Goal: Task Accomplishment & Management: Complete application form

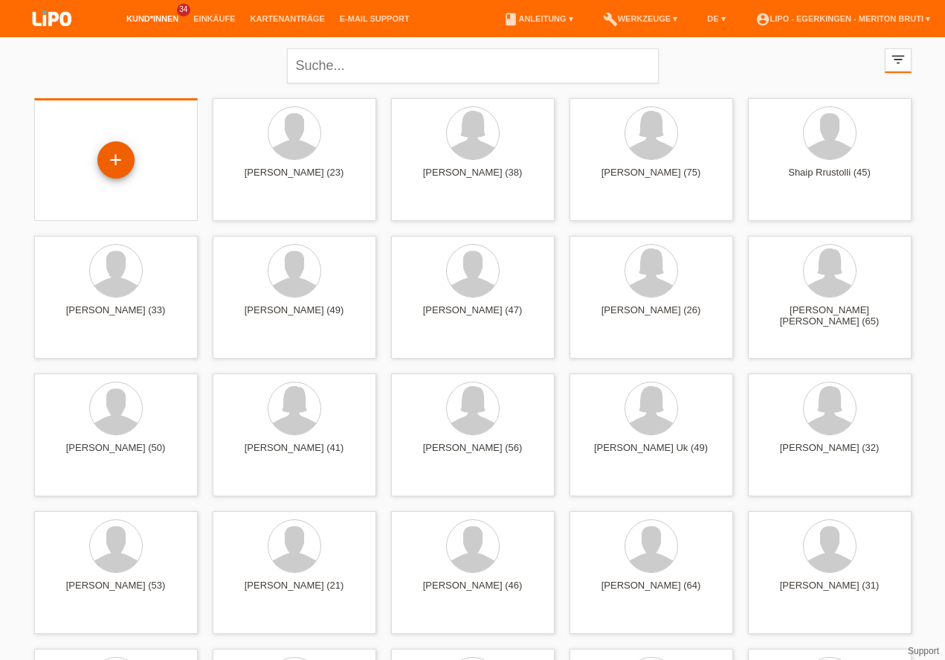
click at [126, 158] on div "+" at bounding box center [116, 159] width 36 height 25
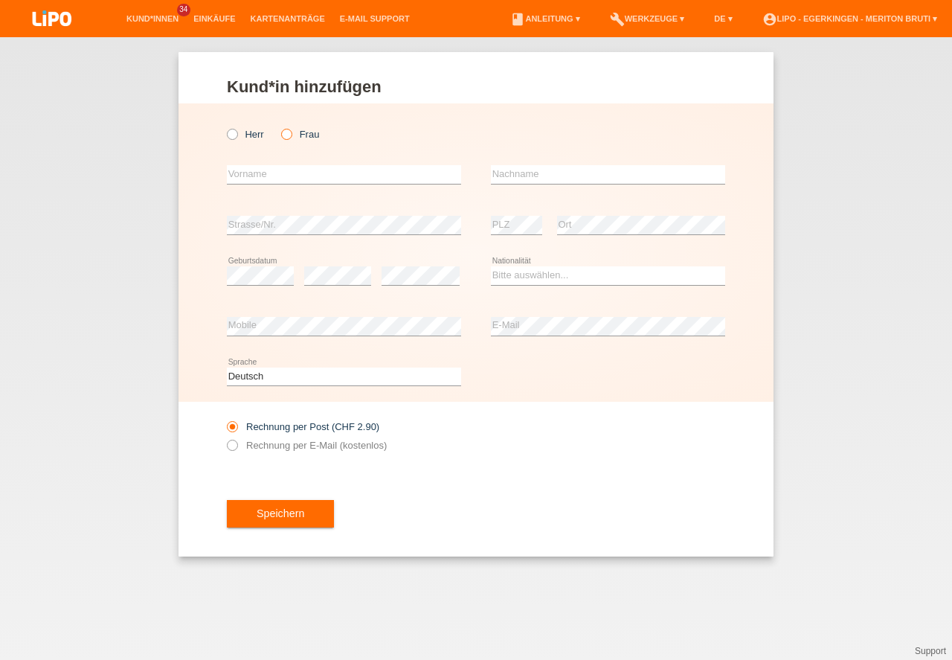
click at [279, 126] on icon at bounding box center [279, 126] width 0 height 0
click at [283, 137] on input "Frau" at bounding box center [286, 134] width 10 height 10
radio input "true"
click at [279, 126] on icon at bounding box center [279, 126] width 0 height 0
click at [286, 129] on input "Frau" at bounding box center [286, 134] width 10 height 10
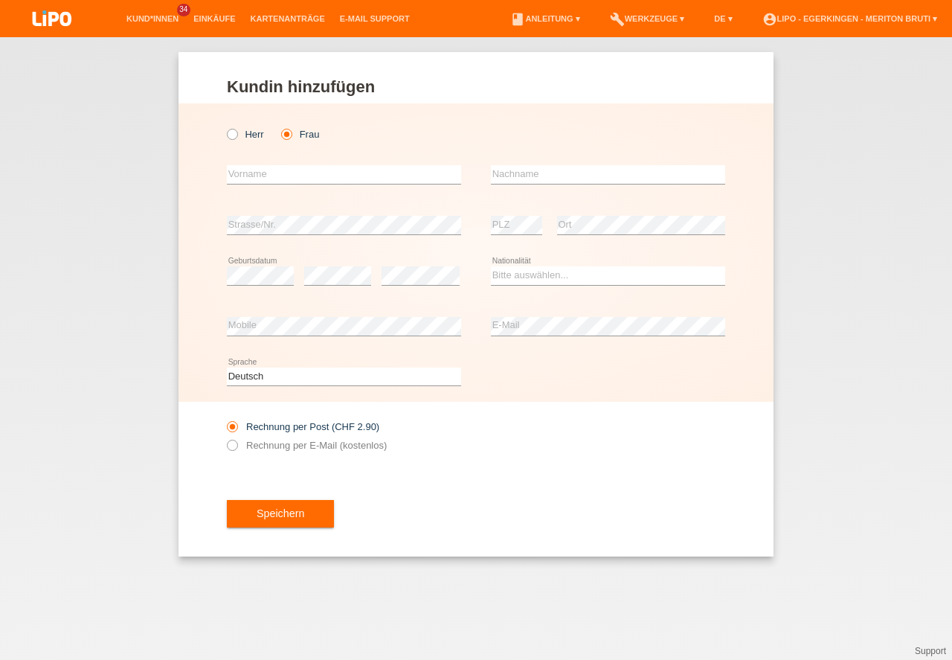
click at [279, 126] on icon at bounding box center [279, 126] width 0 height 0
click at [286, 135] on input "Frau" at bounding box center [286, 134] width 10 height 10
click at [279, 126] on icon at bounding box center [279, 126] width 0 height 0
click at [289, 134] on input "Frau" at bounding box center [286, 134] width 10 height 10
click at [150, 21] on link "Kund*innen" at bounding box center [152, 18] width 67 height 9
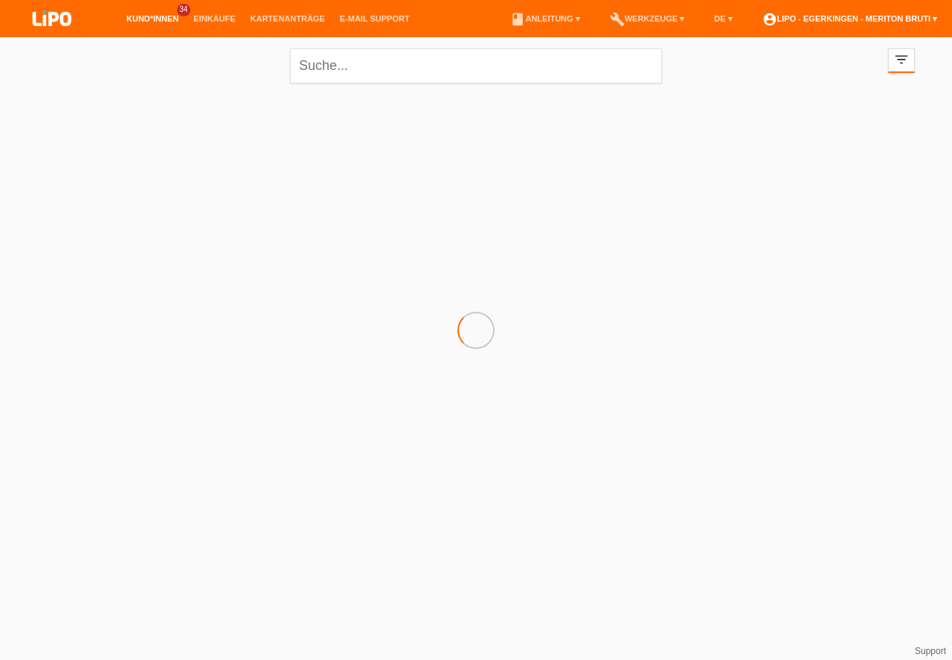
click at [874, 16] on link "account_circle LIPO - Egerkingen - Meriton Bruti ▾" at bounding box center [850, 18] width 190 height 9
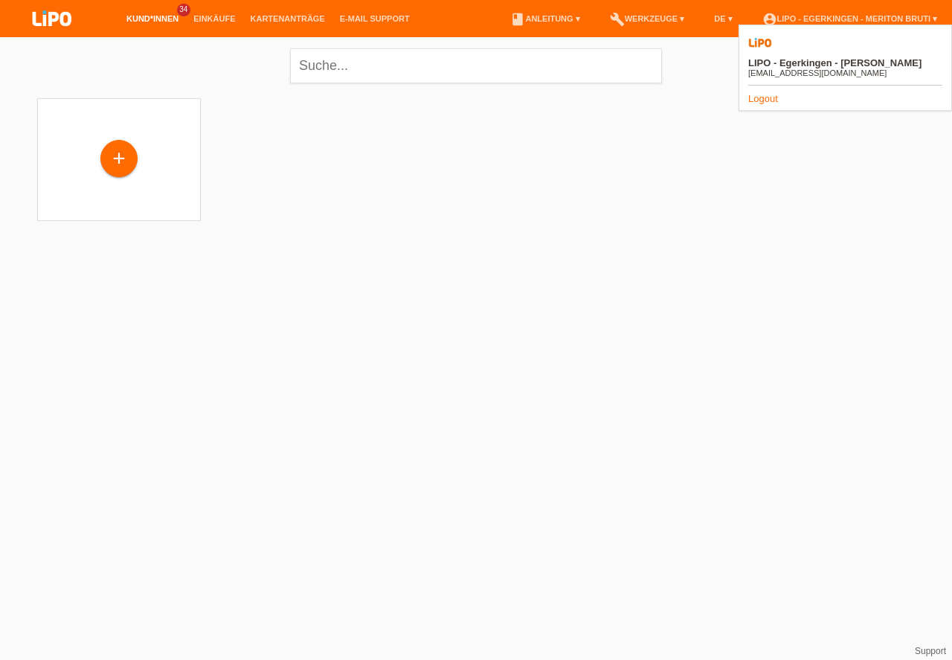
click at [764, 93] on link "Logout" at bounding box center [763, 98] width 30 height 11
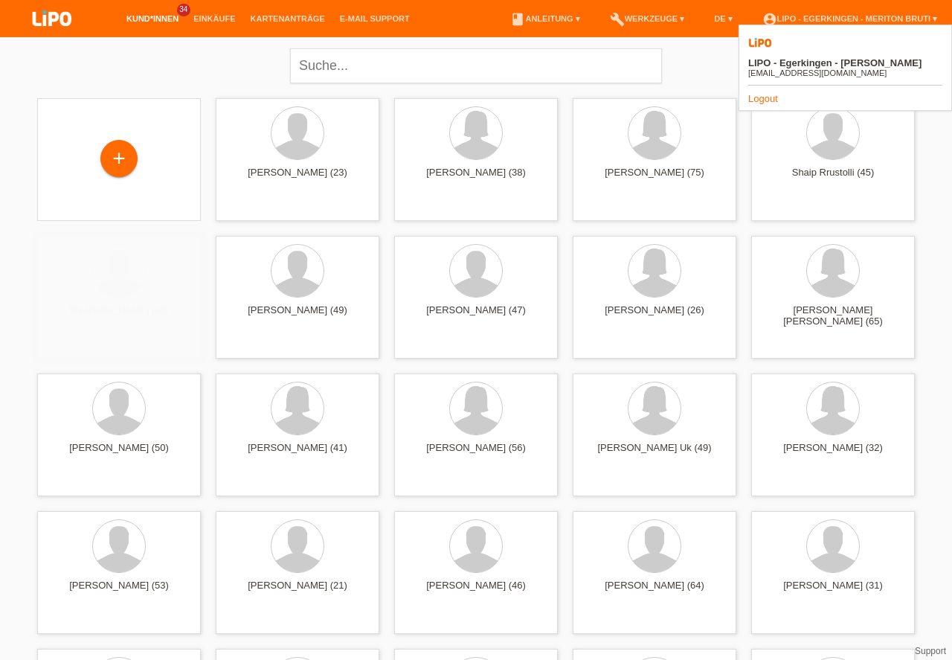
click at [701, 69] on div "close filter_list view_module Alle Kund*innen anzeigen star Markierte [PERSON_N…" at bounding box center [476, 64] width 892 height 54
